Goal: Task Accomplishment & Management: Use online tool/utility

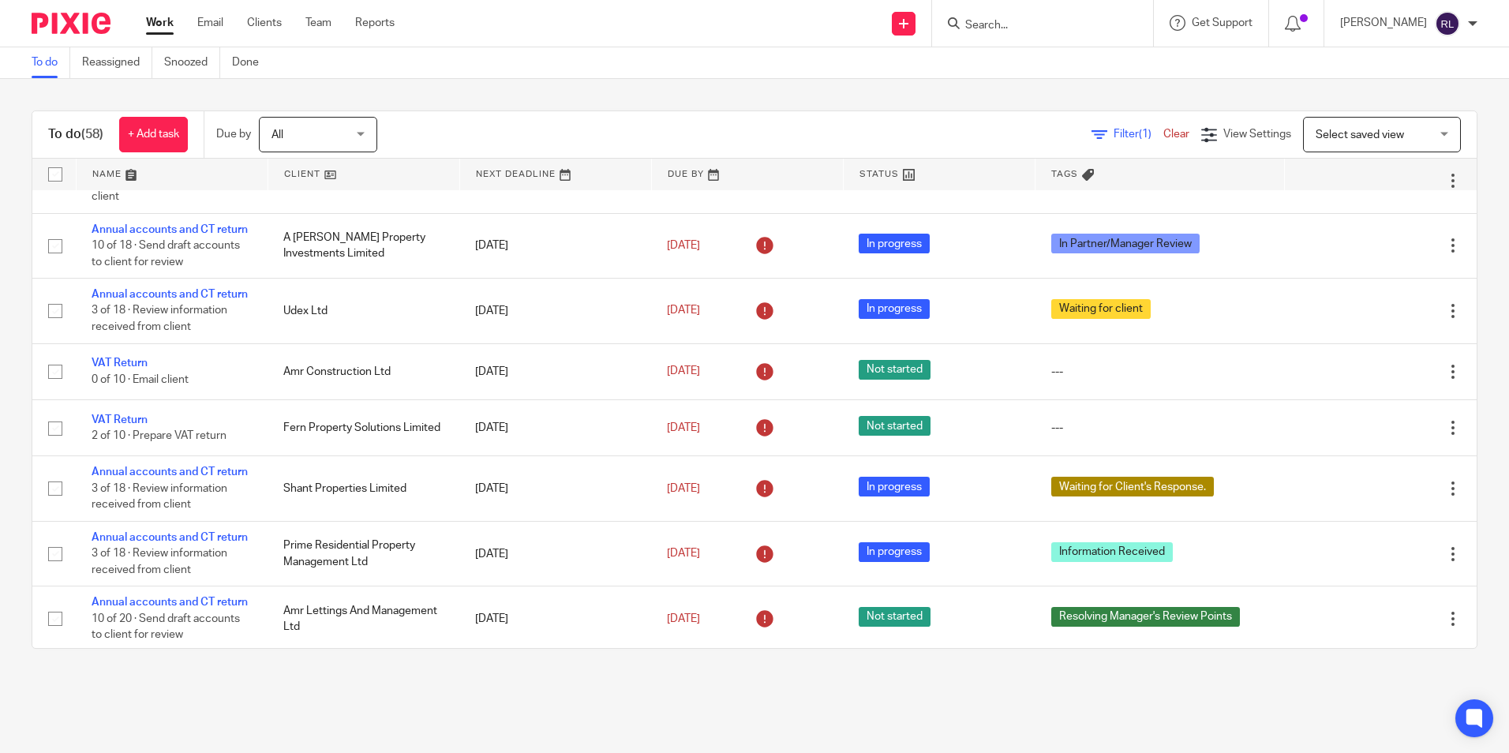
scroll to position [834, 0]
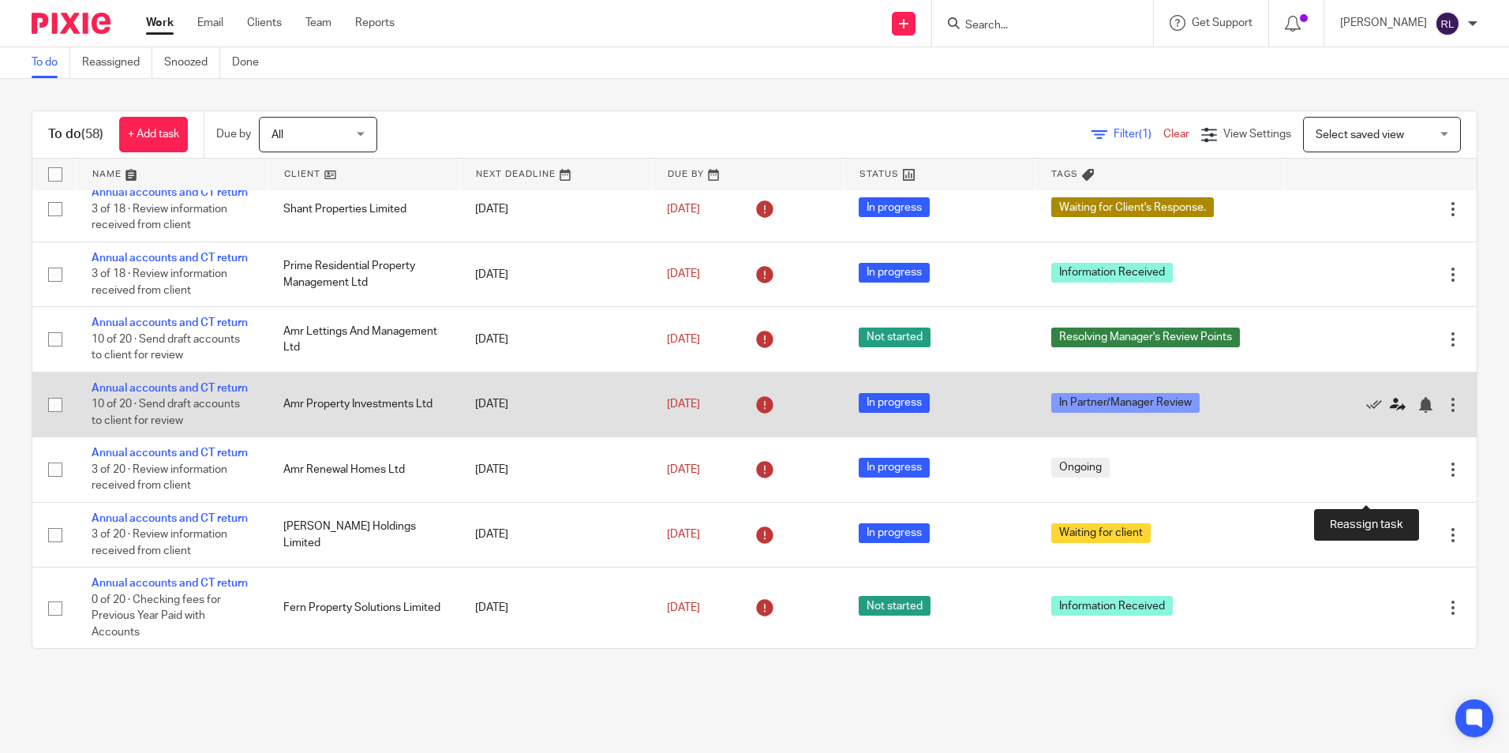
click at [1390, 413] on icon at bounding box center [1398, 405] width 16 height 16
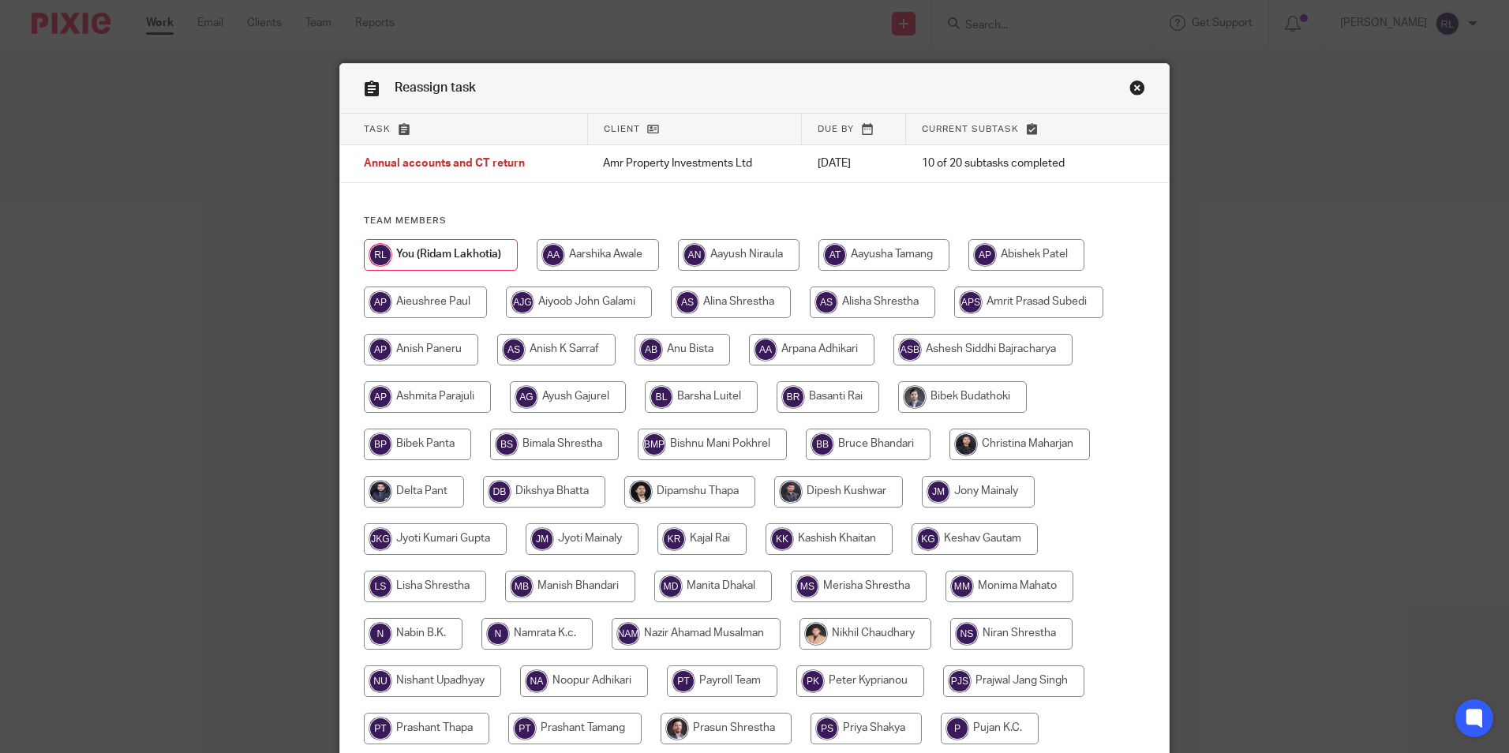
click at [1013, 445] on input "radio" at bounding box center [1020, 445] width 141 height 32
radio input "true"
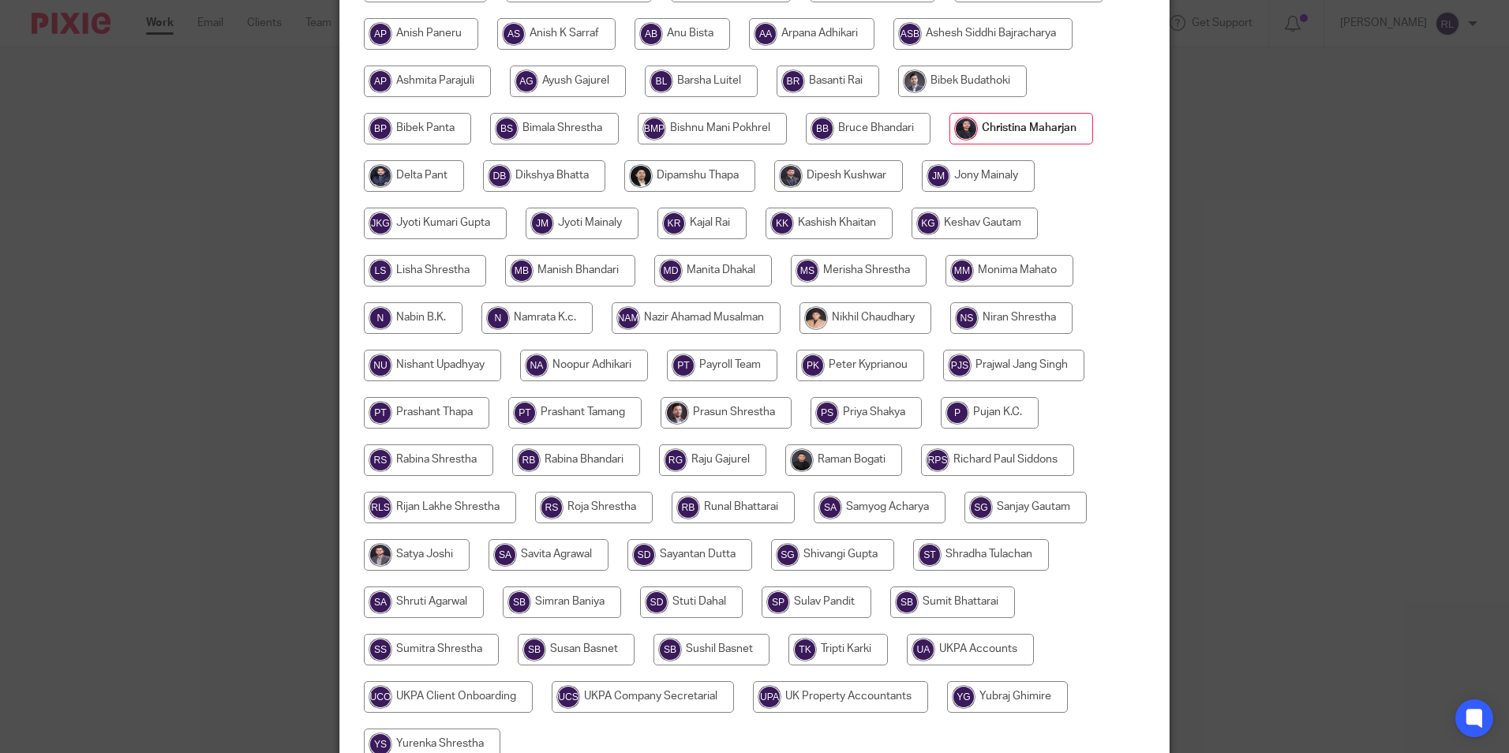
scroll to position [469, 0]
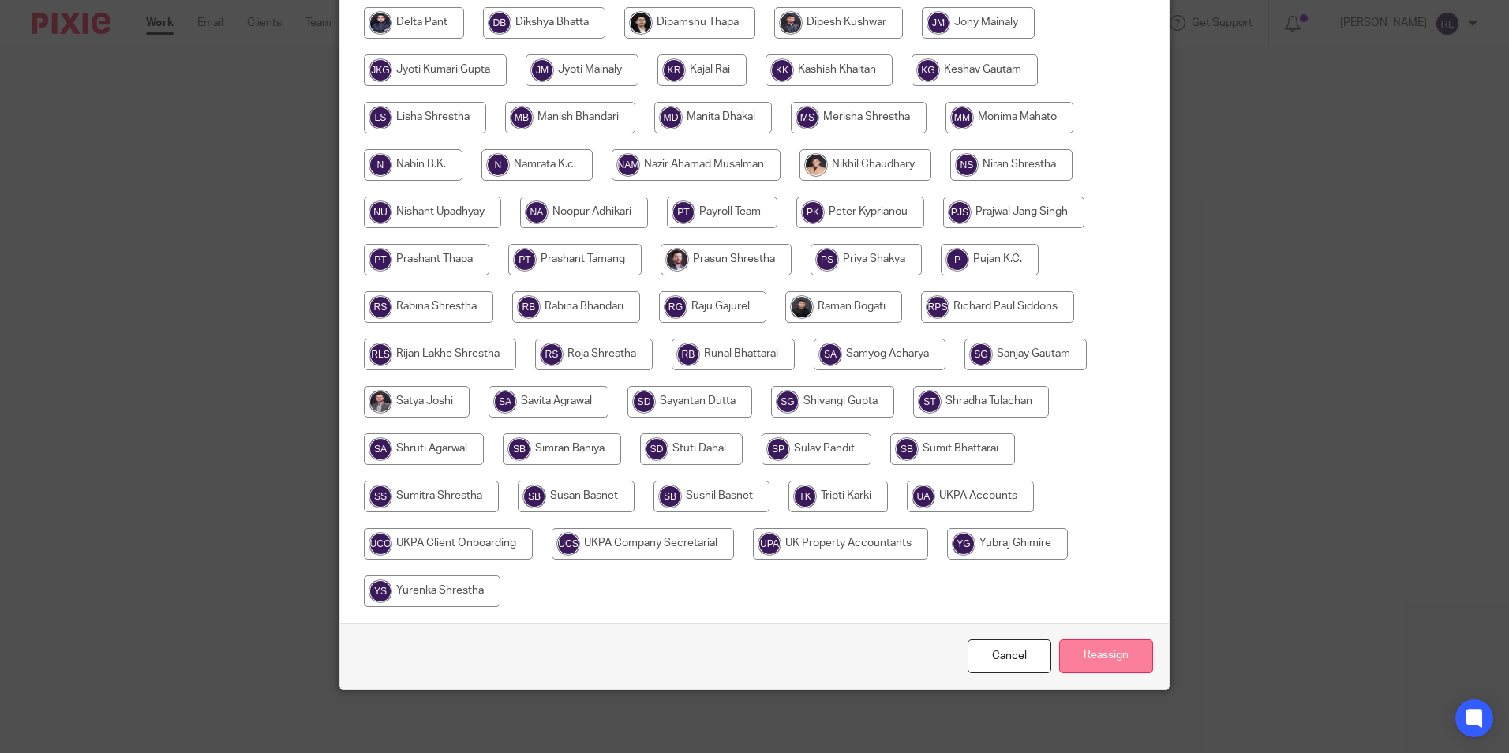
click at [1108, 645] on input "Reassign" at bounding box center [1106, 656] width 94 height 34
